Goal: Transaction & Acquisition: Purchase product/service

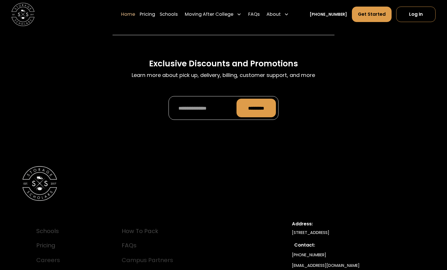
scroll to position [1930, 0]
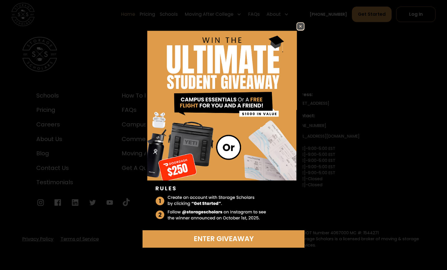
click at [302, 23] on img at bounding box center [300, 26] width 7 height 7
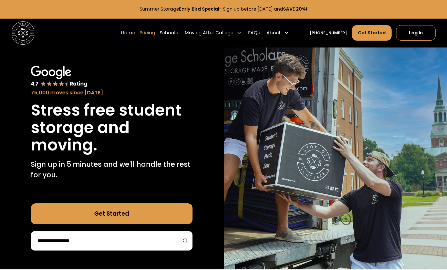
click at [152, 30] on link "Pricing" at bounding box center [147, 33] width 15 height 16
click at [155, 33] on link "Pricing" at bounding box center [147, 33] width 15 height 16
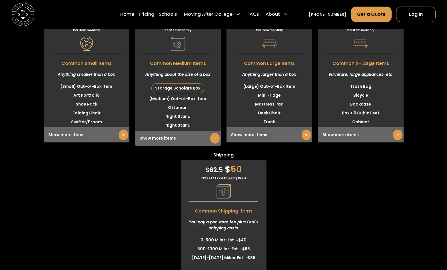
scroll to position [1587, 0]
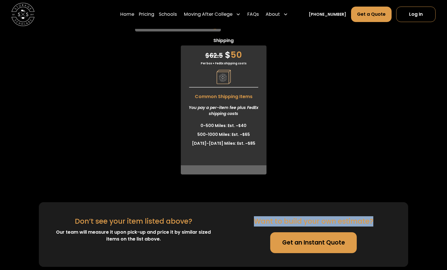
drag, startPoint x: 254, startPoint y: 75, endPoint x: 374, endPoint y: 76, distance: 119.8
click at [374, 216] on div "Want to build your own estimate? Get an Instant Quote" at bounding box center [314, 234] width 162 height 37
click at [310, 232] on link "Get an Instant Quote" at bounding box center [313, 242] width 87 height 21
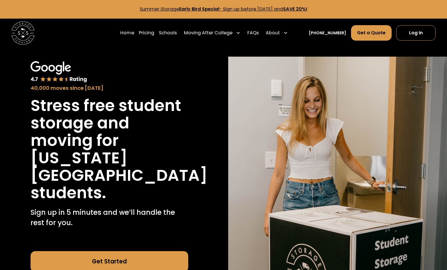
scroll to position [229, 0]
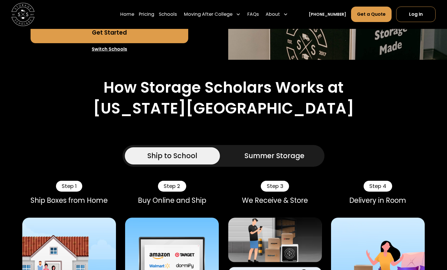
click at [252, 151] on div "Summer Storage" at bounding box center [275, 156] width 60 height 10
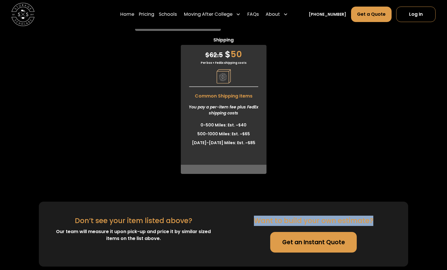
scroll to position [1944, 0]
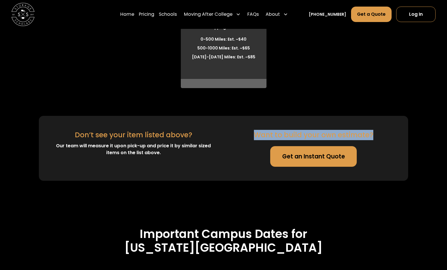
click at [276, 130] on div "Want to build your own estimate?" at bounding box center [314, 135] width 120 height 10
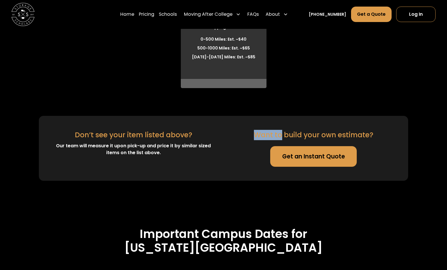
drag, startPoint x: 271, startPoint y: 98, endPoint x: 264, endPoint y: 98, distance: 6.9
click at [264, 130] on div "Want to build your own estimate?" at bounding box center [314, 135] width 120 height 10
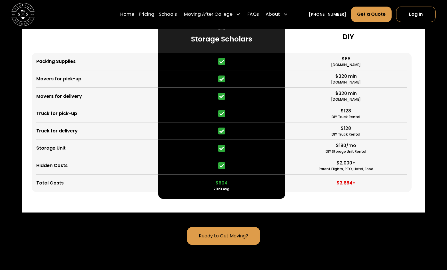
scroll to position [1229, 0]
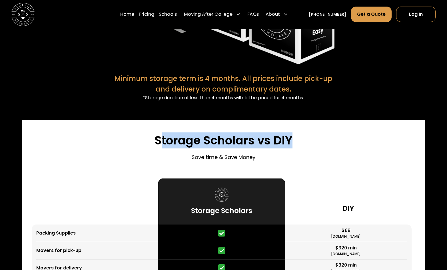
drag, startPoint x: 295, startPoint y: 102, endPoint x: 159, endPoint y: 99, distance: 135.6
click at [159, 134] on div "Storage Scholars vs DIY Save time & Save Money" at bounding box center [224, 149] width 384 height 30
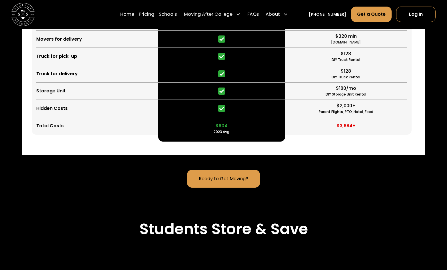
scroll to position [1544, 0]
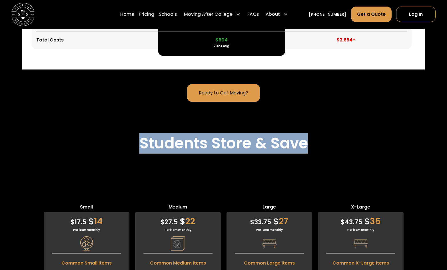
drag, startPoint x: 305, startPoint y: 107, endPoint x: 136, endPoint y: 103, distance: 168.4
click at [136, 134] on div "Students Store & Save" at bounding box center [223, 150] width 447 height 33
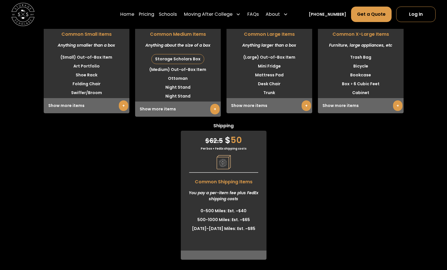
scroll to position [1801, 0]
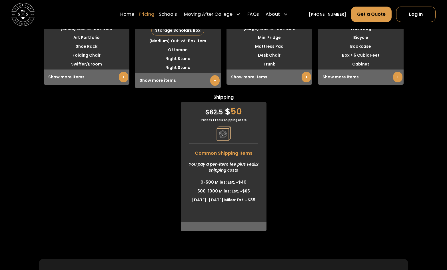
click at [154, 16] on link "Pricing" at bounding box center [146, 14] width 15 height 16
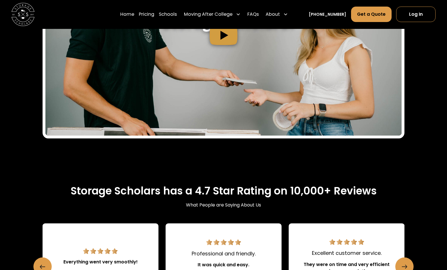
scroll to position [972, 0]
